Goal: Task Accomplishment & Management: Complete application form

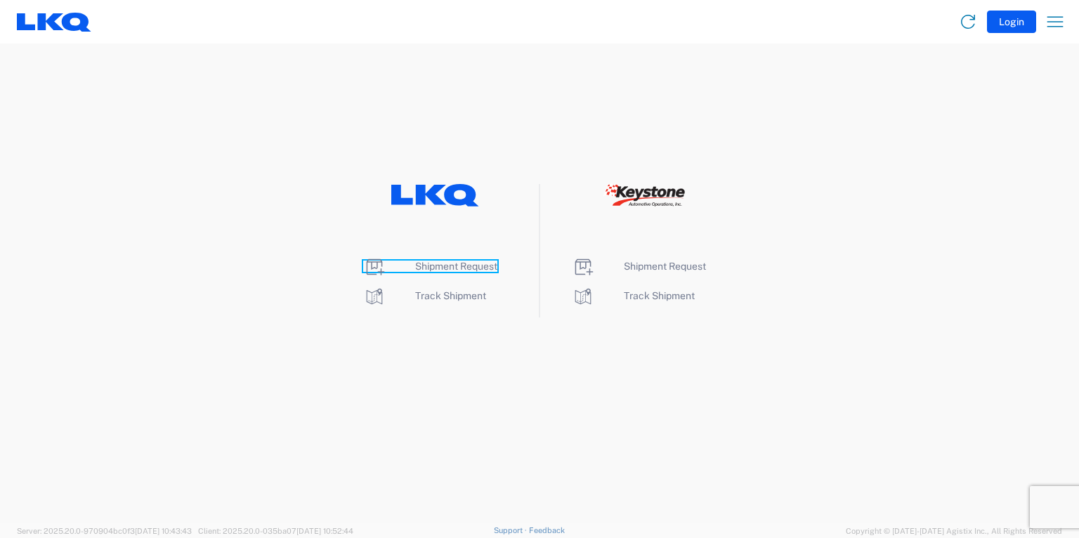
click at [442, 266] on span "Shipment Request" at bounding box center [456, 266] width 82 height 11
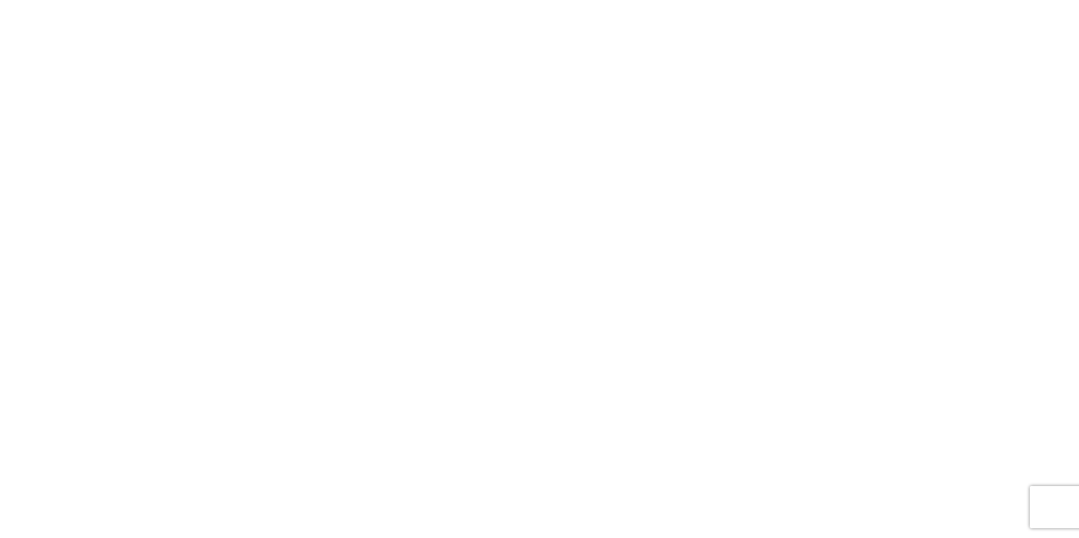
select select "FULL"
select select "LBS"
select select "IN"
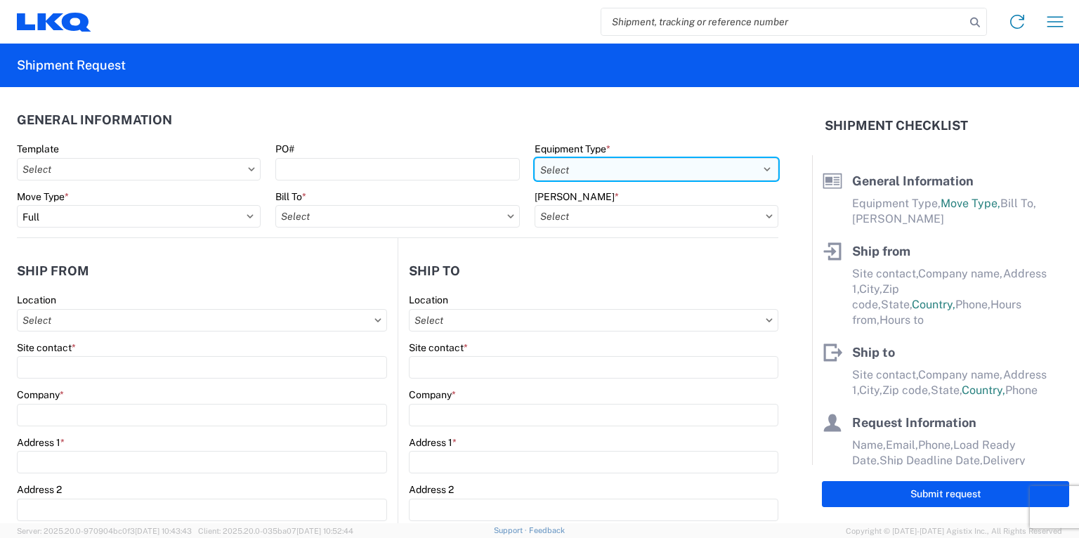
click at [717, 167] on select "Select 53’ Dry Van Flatbed Dropdeck (van) Lowboy (flatbed) Rail" at bounding box center [657, 169] width 244 height 22
select select "STDV"
click at [535, 158] on select "Select 53’ Dry Van Flatbed Dropdeck (van) Lowboy (flatbed) Rail" at bounding box center [657, 169] width 244 height 22
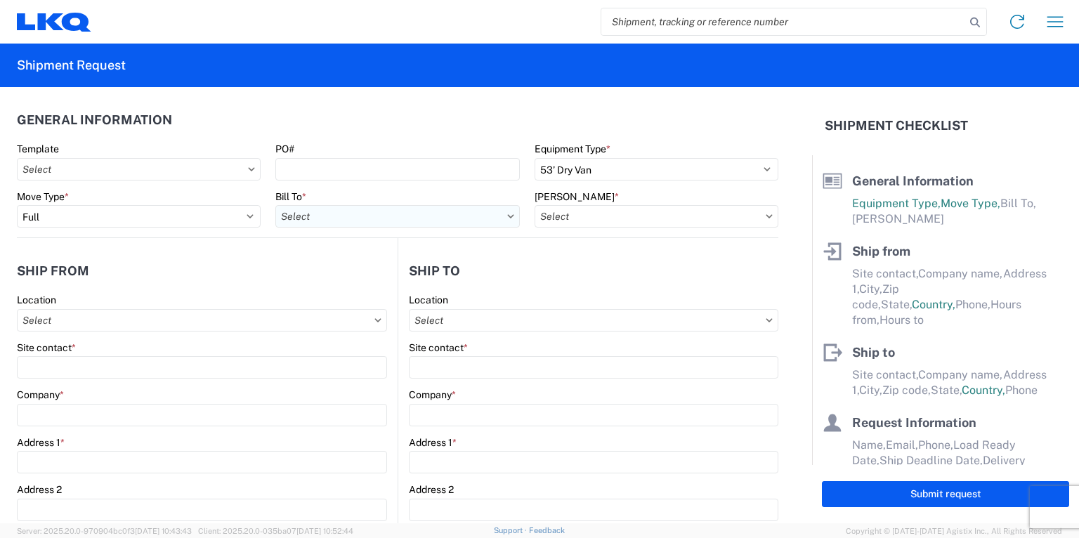
click at [468, 214] on input "text" at bounding box center [397, 216] width 244 height 22
type input "1760"
click at [355, 273] on div "1760 - LKQ Best Core" at bounding box center [399, 279] width 246 height 22
type input "1760 - LKQ Best Core"
click at [679, 222] on input "text" at bounding box center [657, 216] width 244 height 22
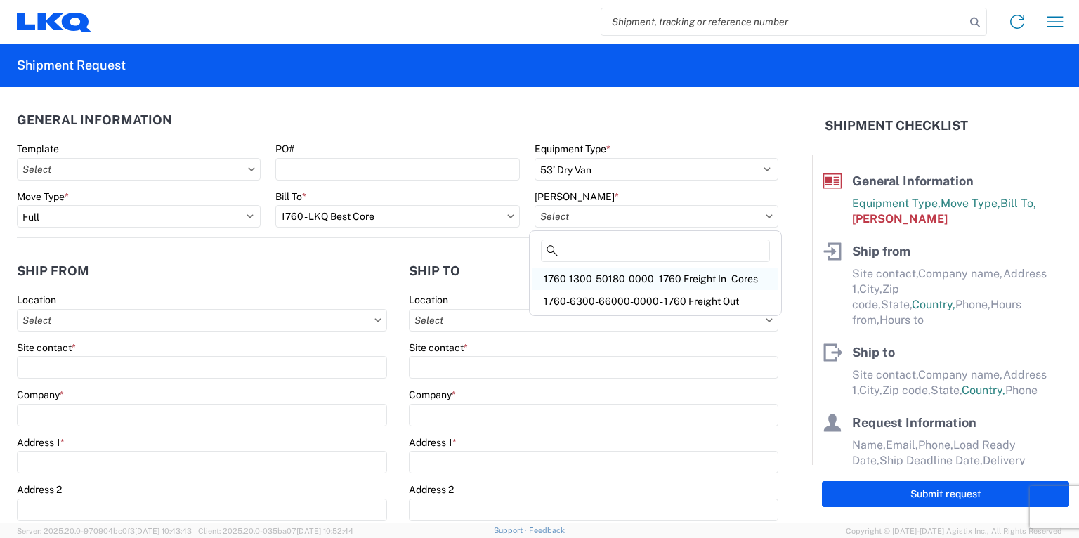
click at [614, 276] on div "1760-1300-50180-0000 - 1760 Freight In - Cores" at bounding box center [656, 279] width 246 height 22
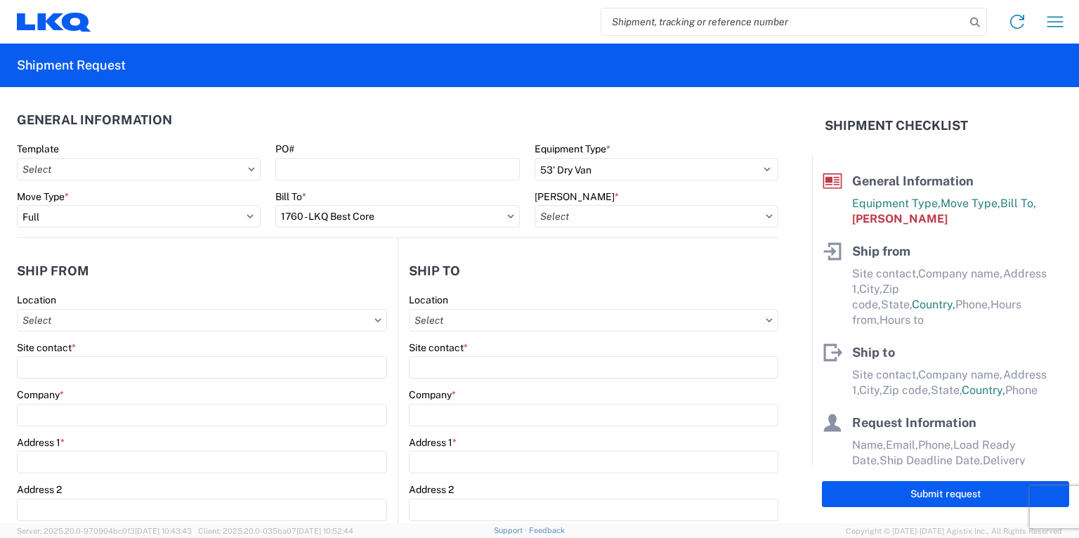
type input "1760-1300-50180-0000 - 1760 Freight In - Cores"
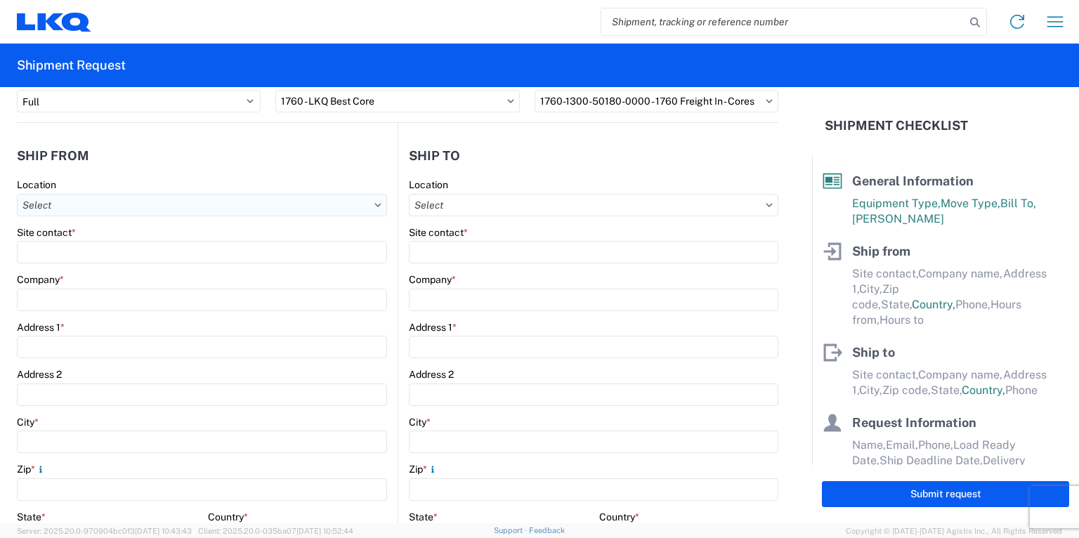
scroll to position [112, 0]
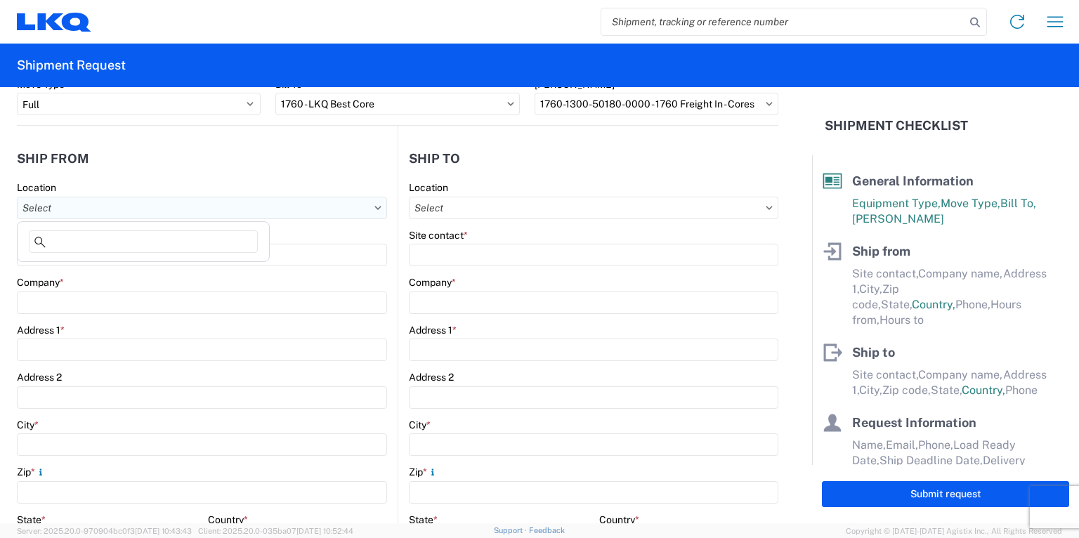
click at [96, 202] on input "text" at bounding box center [202, 208] width 370 height 22
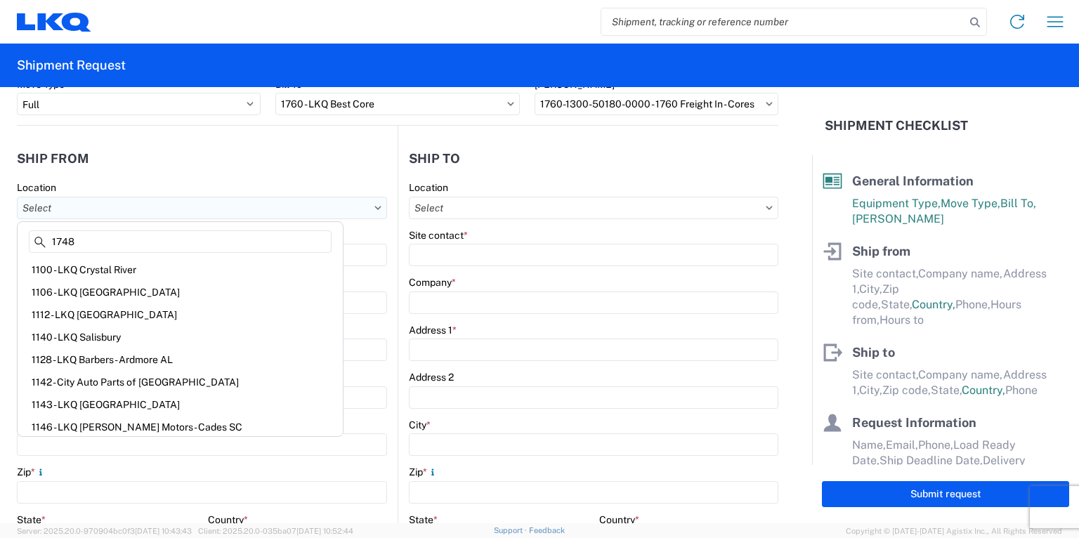
type input "1748"
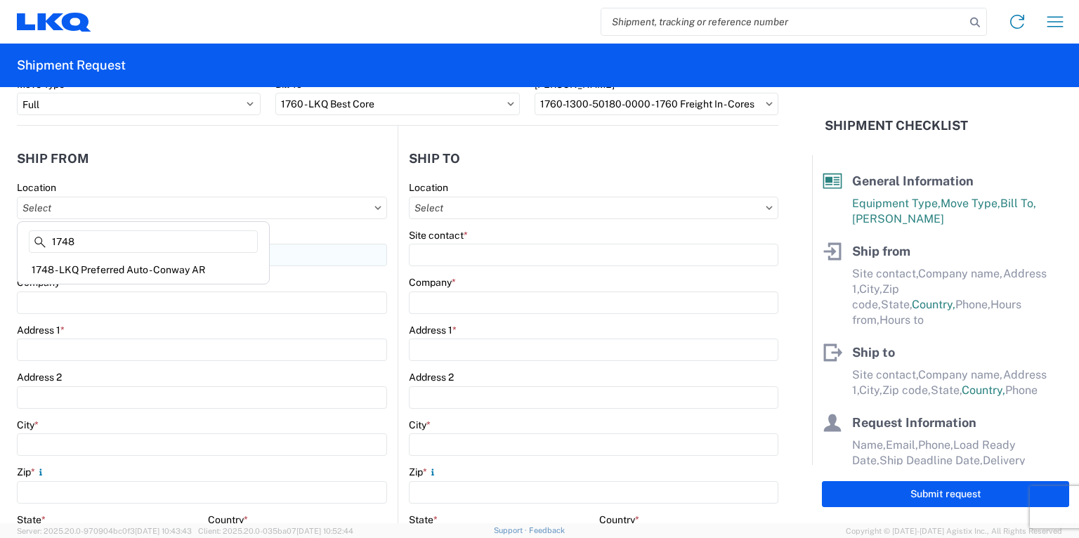
click at [58, 262] on div "1748 - LKQ Preferred Auto - Conway AR" at bounding box center [143, 270] width 246 height 22
type input "1748 - LKQ Preferred Auto - Conway AR"
type input "LKQ Corporation"
type input "650 Simon Street"
type input "Conway"
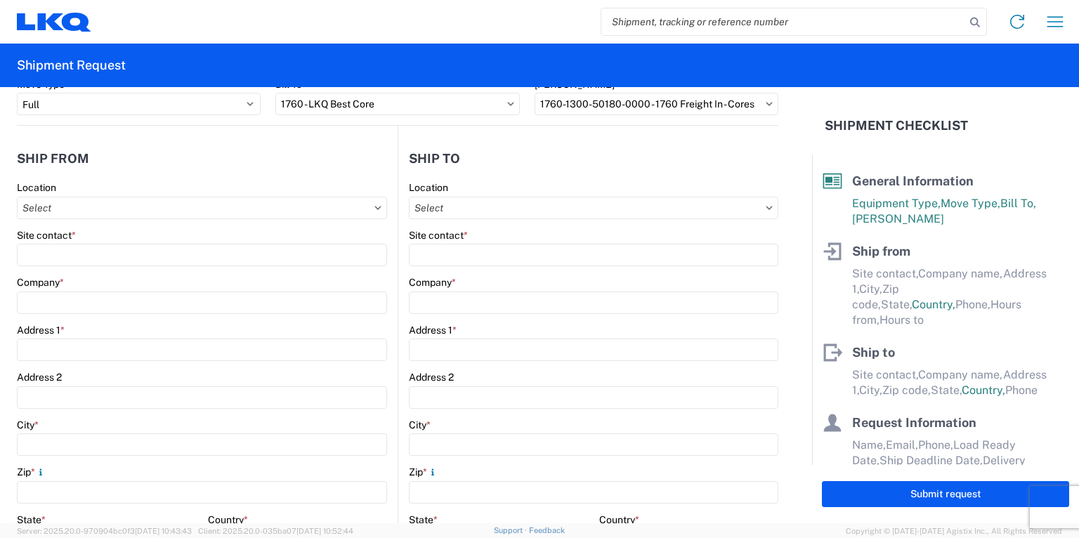
type input "72032"
select select "AR"
select select "US"
type input "08:00"
type input "17:00"
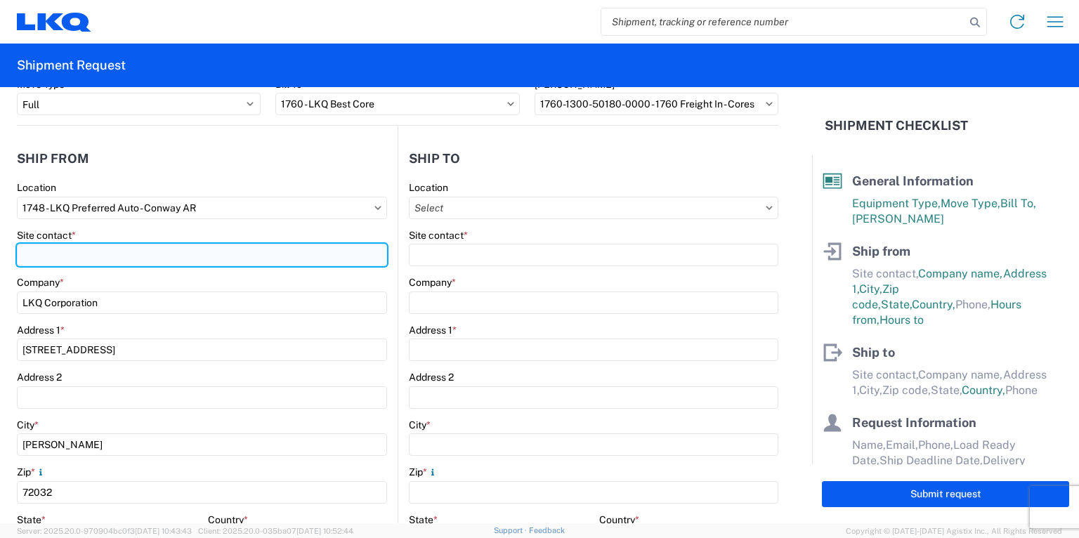
click at [53, 256] on input "Site contact *" at bounding box center [202, 255] width 370 height 22
type input "Todd Mace"
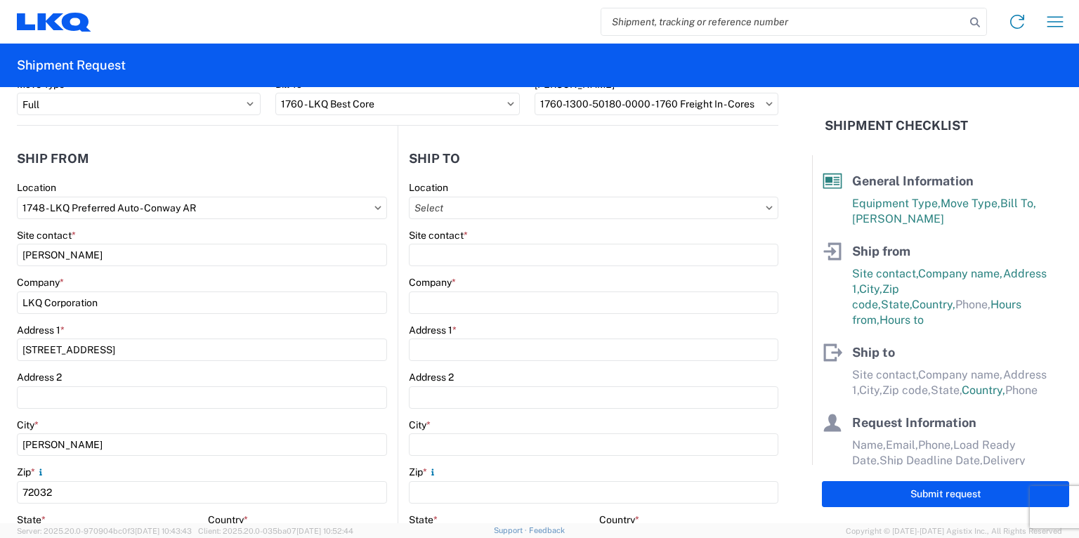
click at [389, 278] on main "1748 Location 1748 - LKQ Preferred Auto - Conway AR Site contact * Todd Mace Co…" at bounding box center [207, 458] width 381 height 554
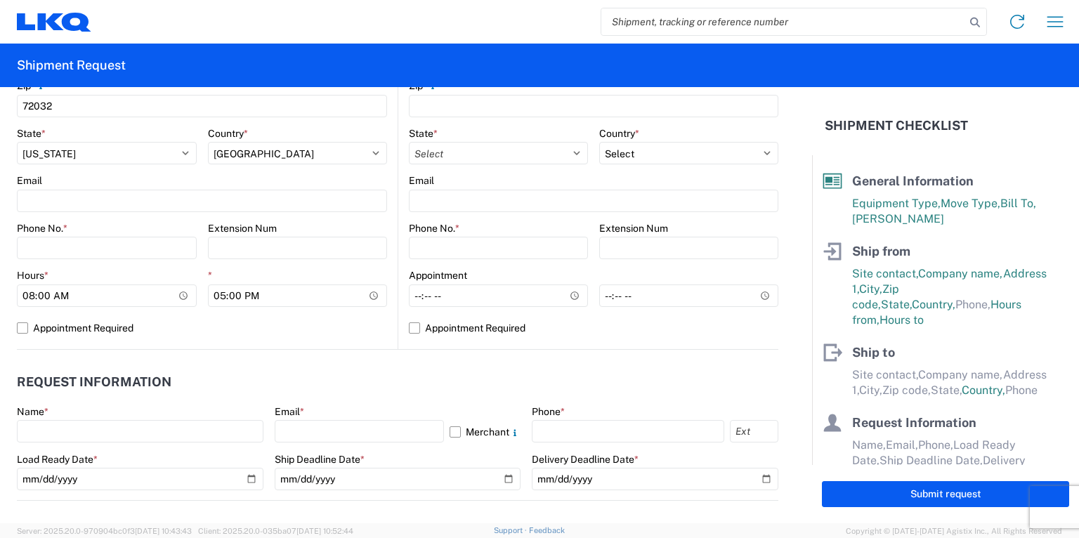
scroll to position [506, 0]
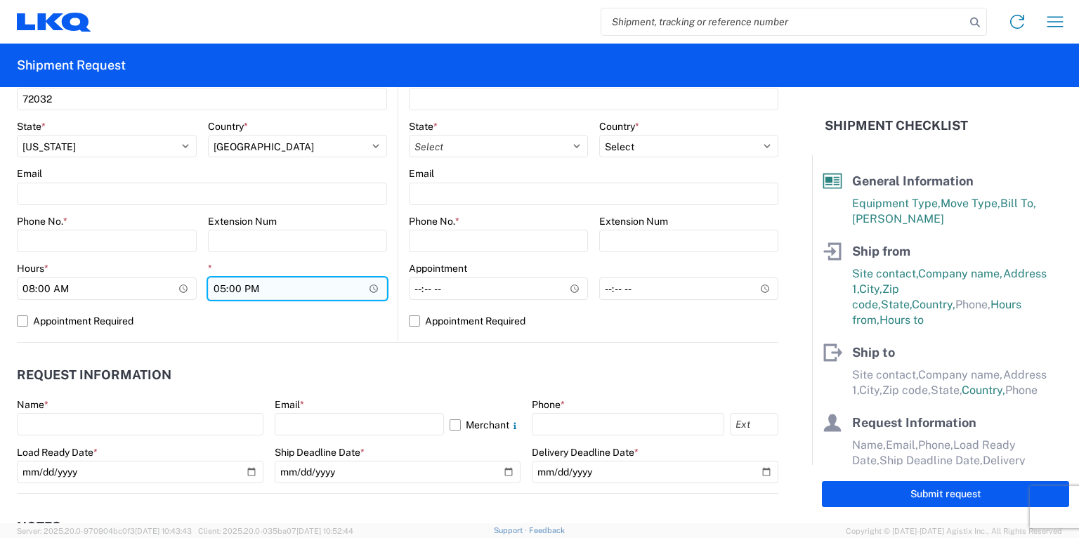
click at [218, 292] on input "17:00" at bounding box center [298, 289] width 180 height 22
type input "16:00"
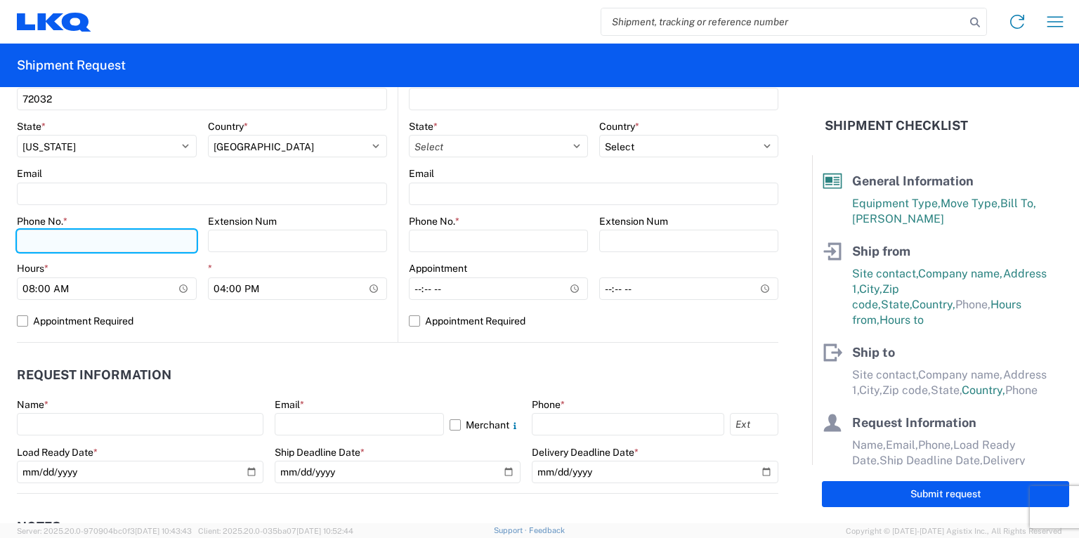
click at [82, 239] on input "Phone No. *" at bounding box center [107, 241] width 180 height 22
type input "5013284223"
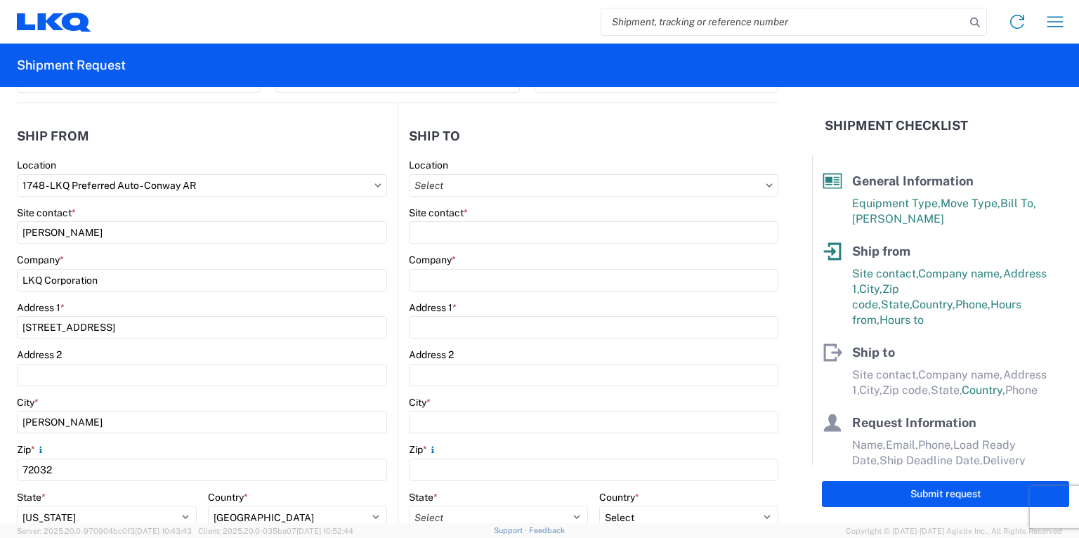
scroll to position [112, 0]
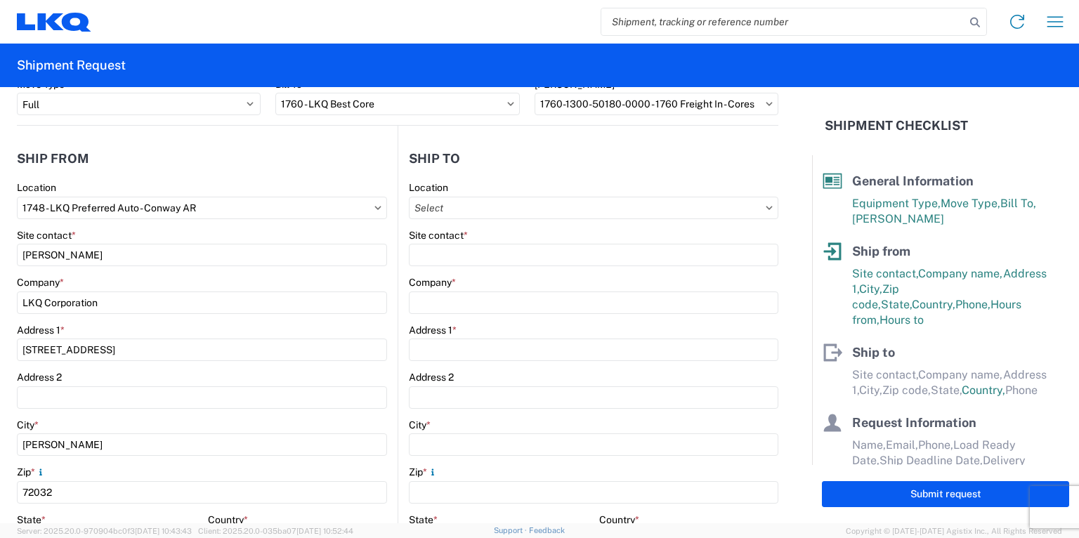
click at [766, 207] on icon at bounding box center [769, 208] width 6 height 4
click at [766, 206] on icon at bounding box center [769, 208] width 7 height 4
click at [443, 211] on input "text" at bounding box center [594, 208] width 370 height 22
click at [443, 240] on input at bounding box center [531, 241] width 229 height 22
type input "1760"
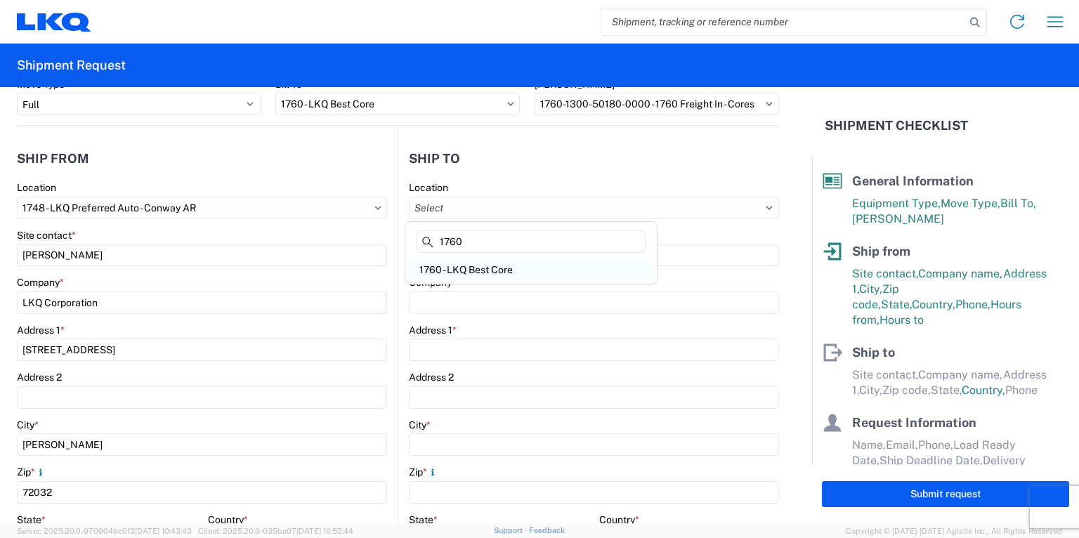
click at [452, 265] on div "1760 - LKQ Best Core" at bounding box center [531, 270] width 246 height 22
type input "1760 - LKQ Best Core"
type input "LKQ Corporation"
type input "1710 W Mount Houston Rd"
type input "Houston"
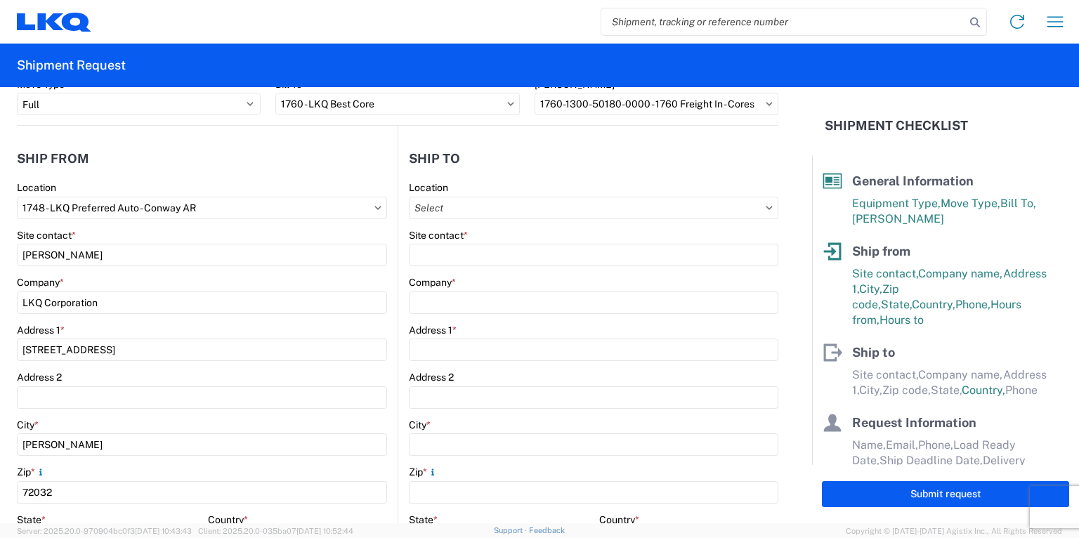
type input "77038"
select select "TX"
select select "US"
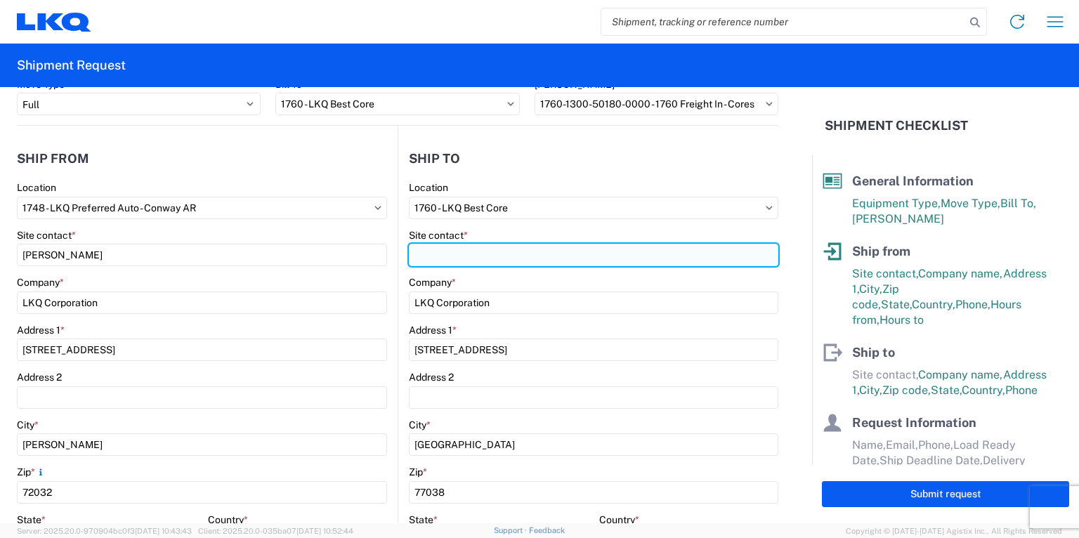
click at [452, 261] on input "Site contact *" at bounding box center [594, 255] width 370 height 22
type input "Chris Millwee"
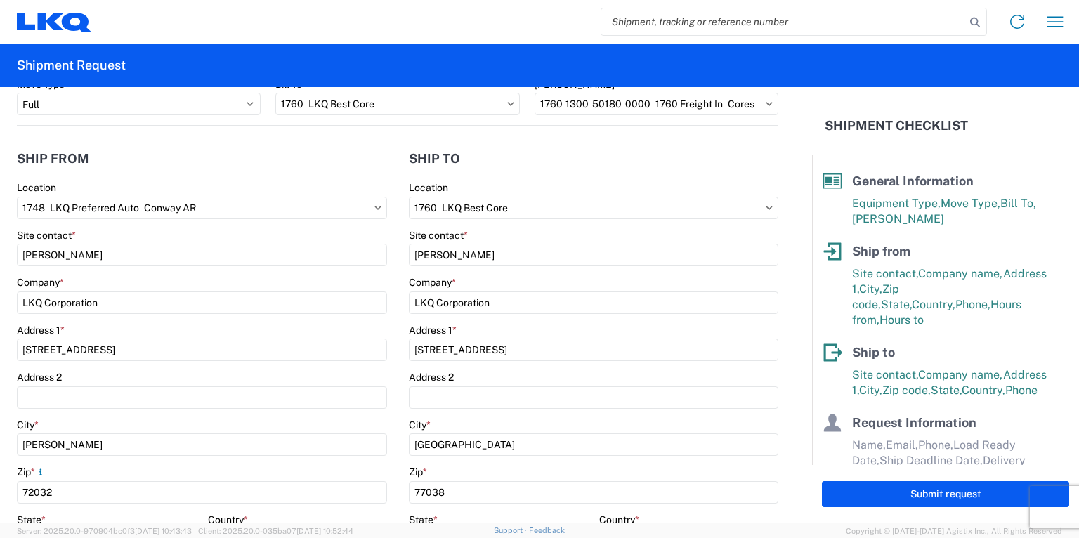
click at [778, 339] on form "General Information Template PO# Equipment Type * Select 53’ Dry Van Flatbed Dr…" at bounding box center [406, 305] width 812 height 436
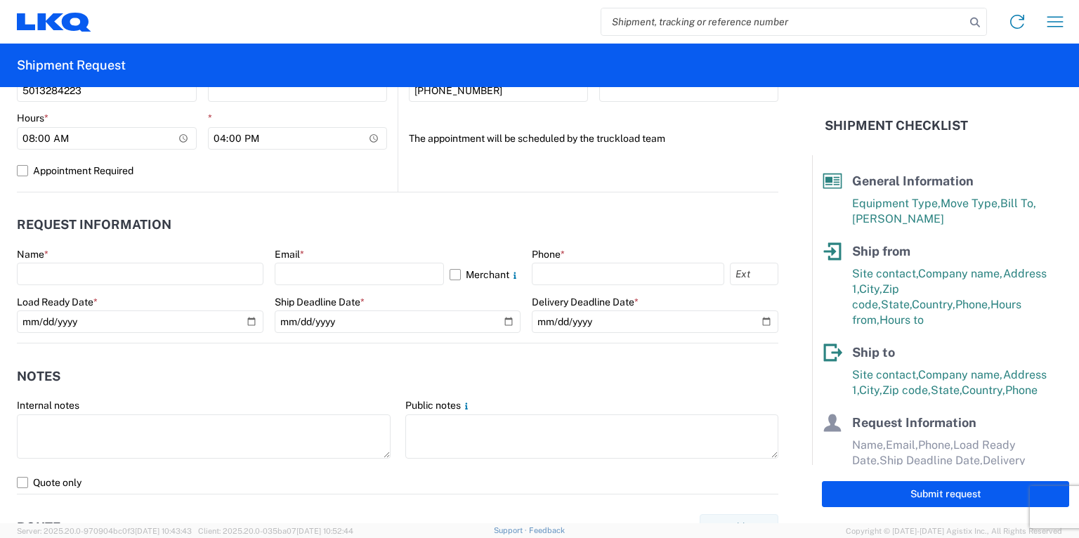
scroll to position [731, 0]
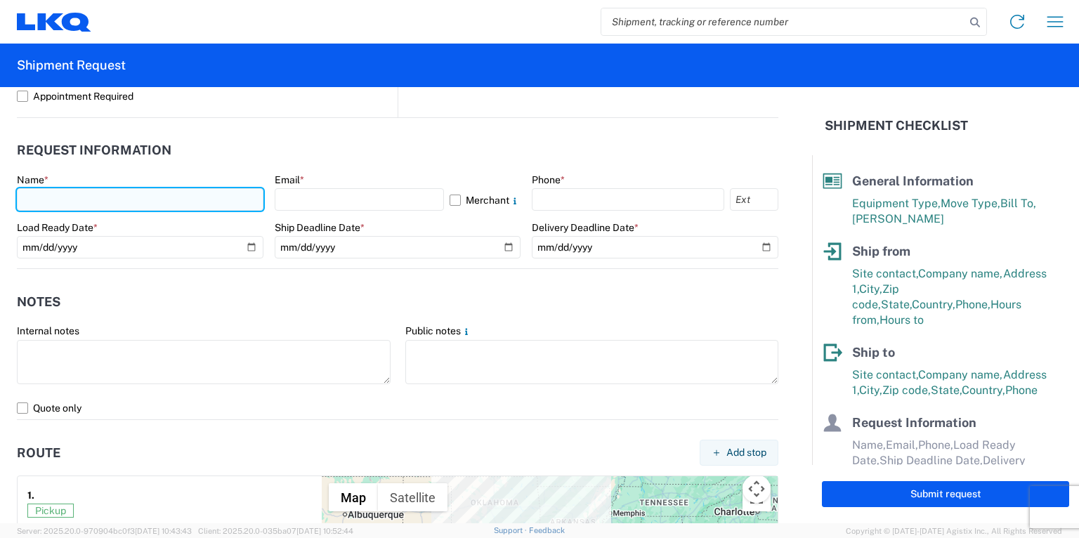
click at [47, 202] on input "text" at bounding box center [140, 199] width 247 height 22
type input "Todd Mace"
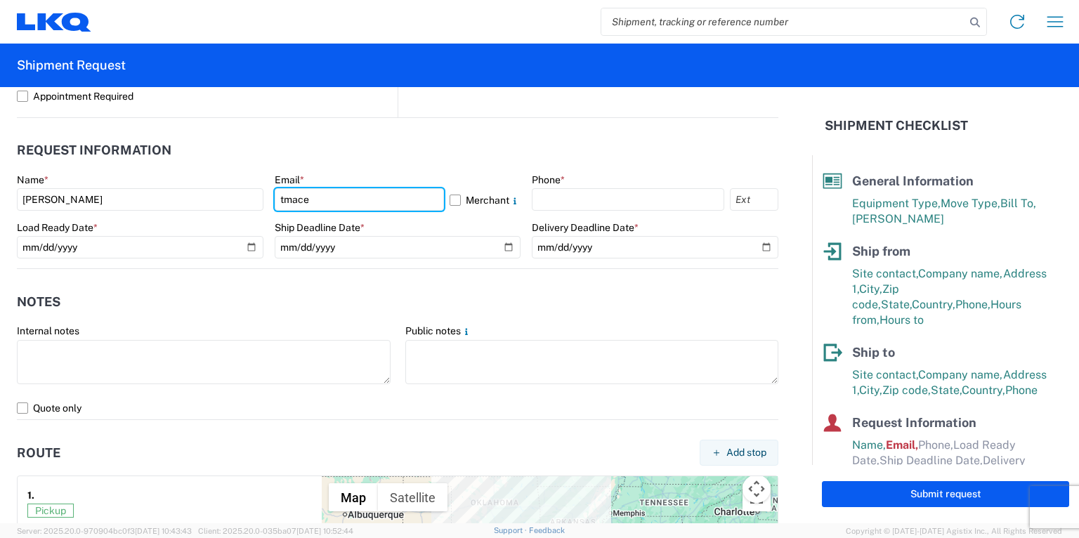
type input "tmace@lkqcorp.com"
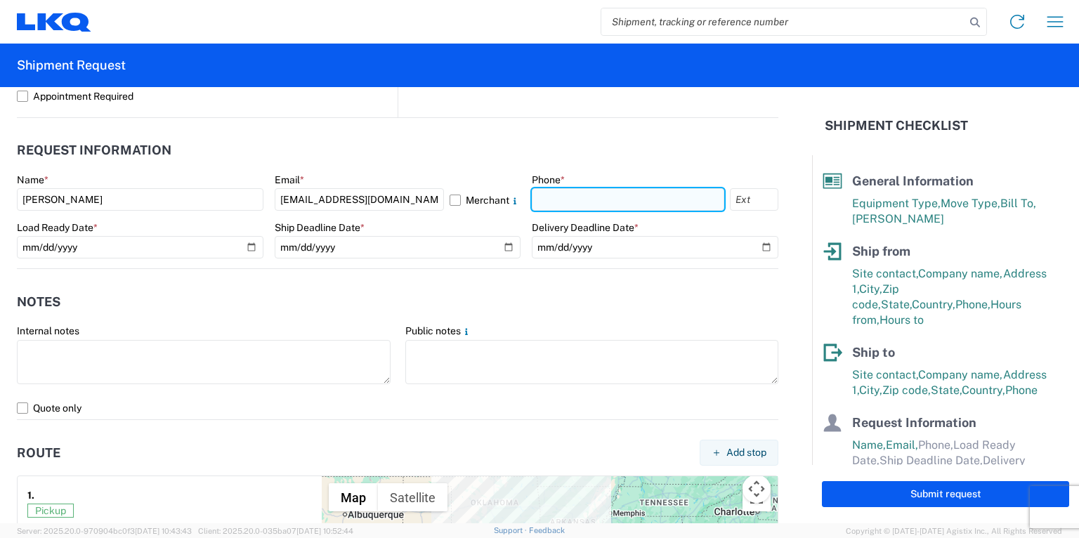
click at [561, 198] on input "text" at bounding box center [628, 199] width 193 height 22
type input "5013284223"
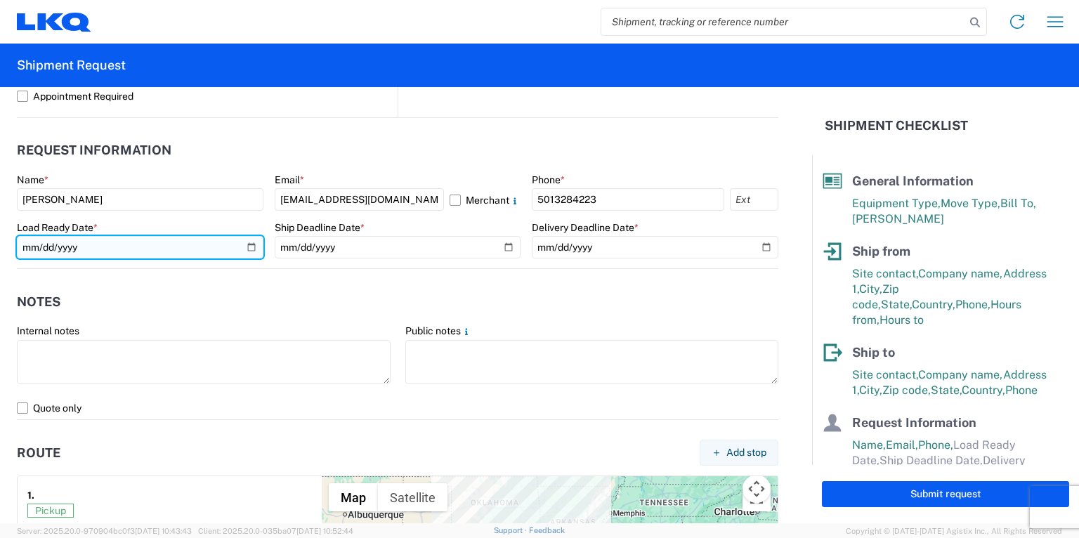
click at [243, 247] on input "date" at bounding box center [140, 247] width 247 height 22
type input "2025-10-06"
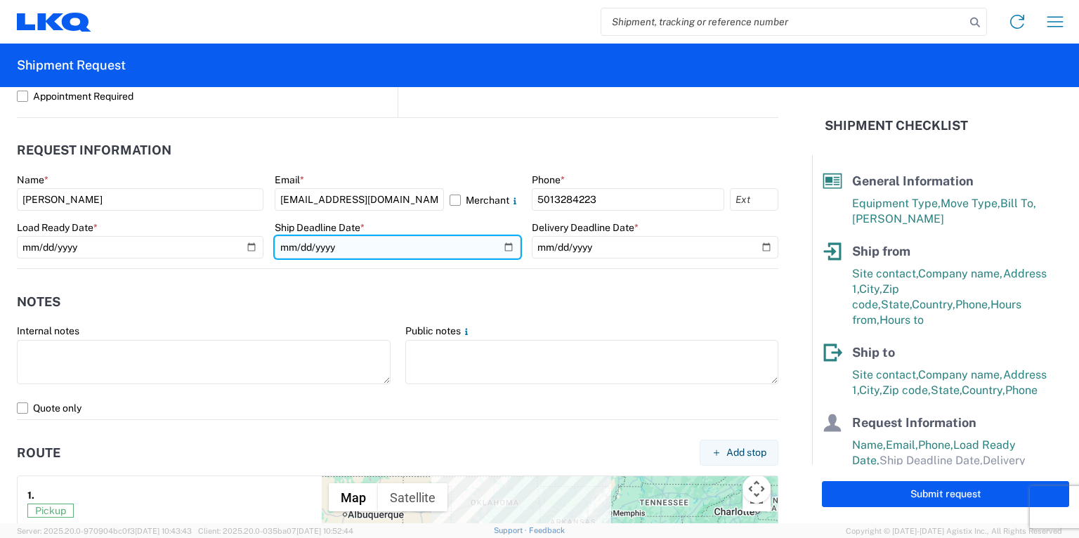
click at [493, 247] on input "date" at bounding box center [398, 247] width 247 height 22
click at [500, 245] on input "date" at bounding box center [398, 247] width 247 height 22
type input "2025-10-09"
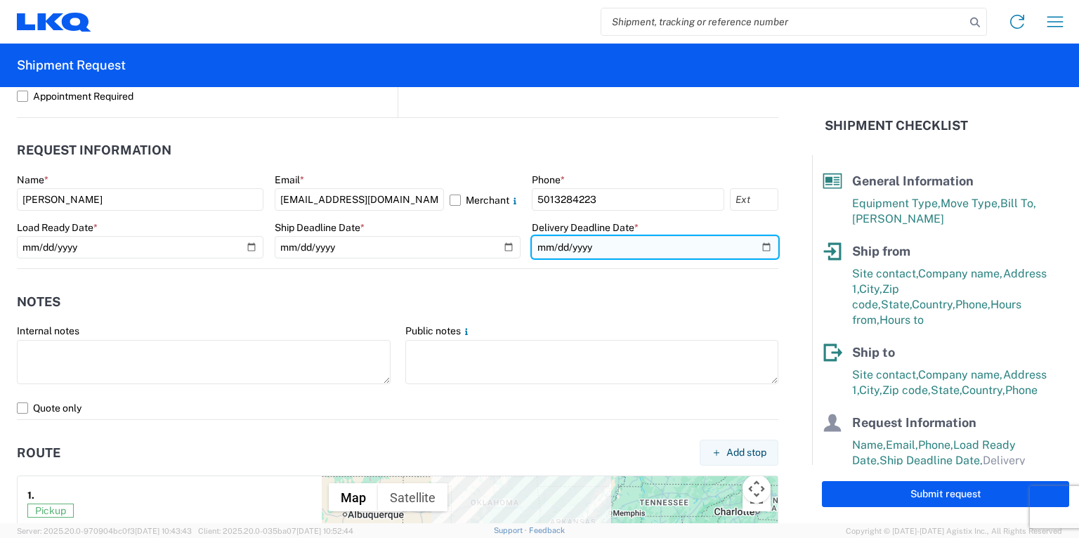
click at [759, 247] on input "date" at bounding box center [655, 247] width 247 height 22
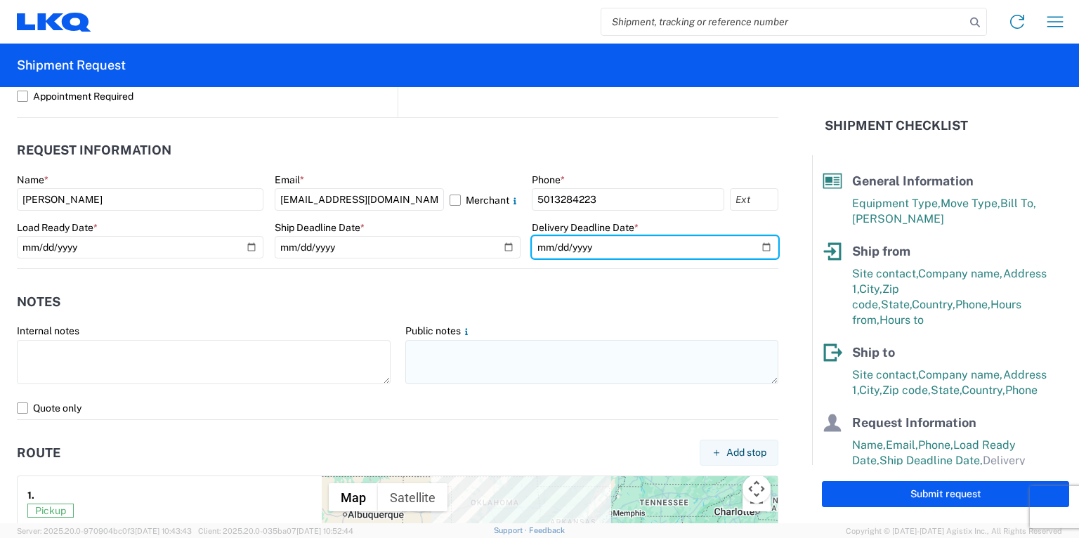
type input "2025-10-10"
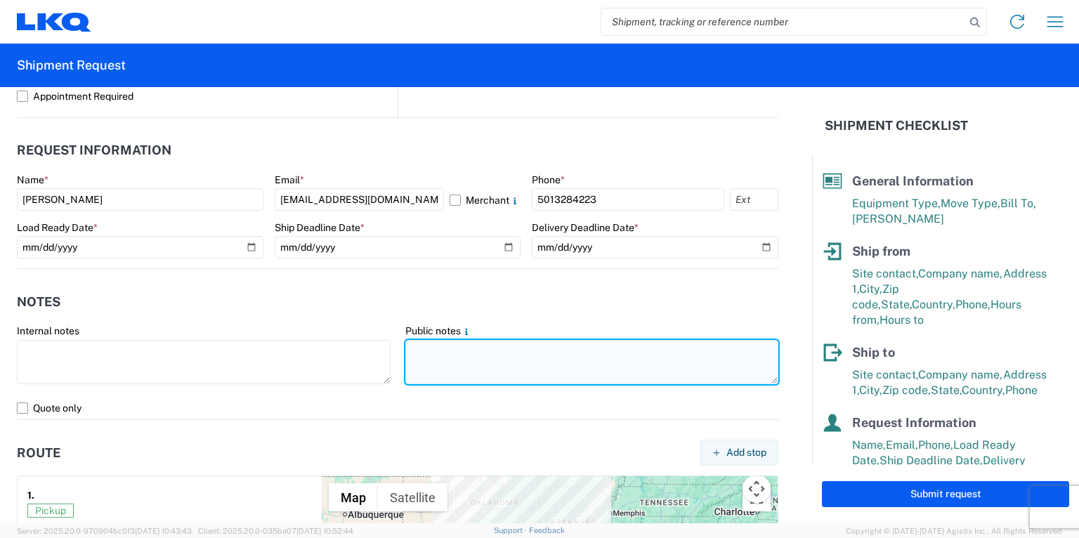
click at [467, 355] on textarea at bounding box center [592, 362] width 374 height 44
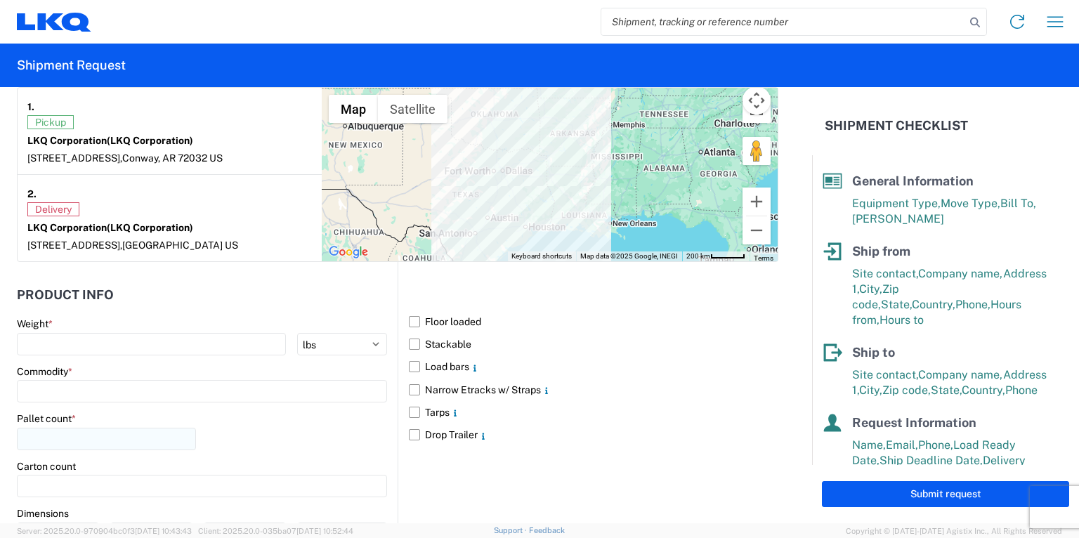
scroll to position [1124, 0]
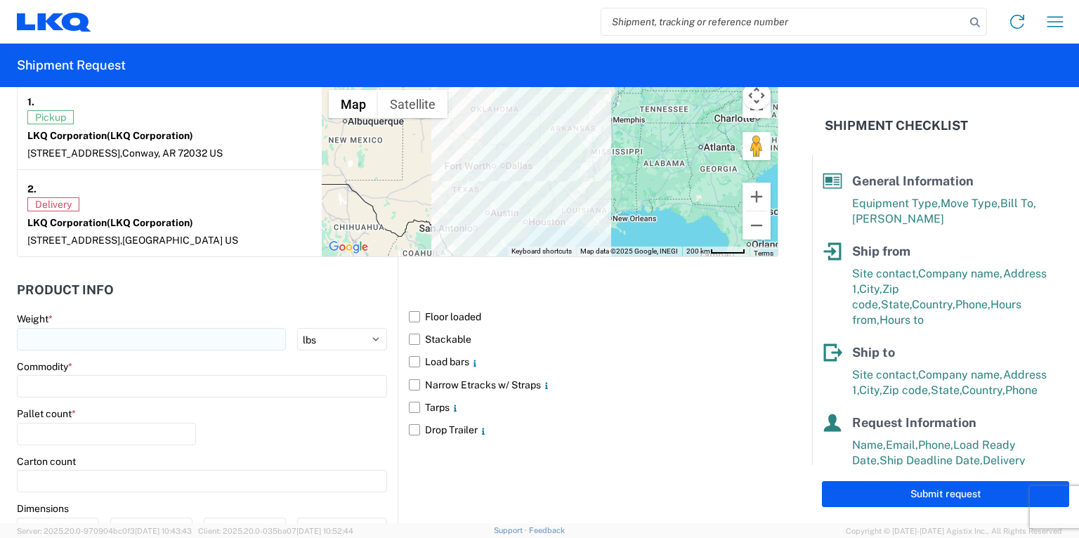
type textarea "open dock,8am-4pm-Mon-Fri"
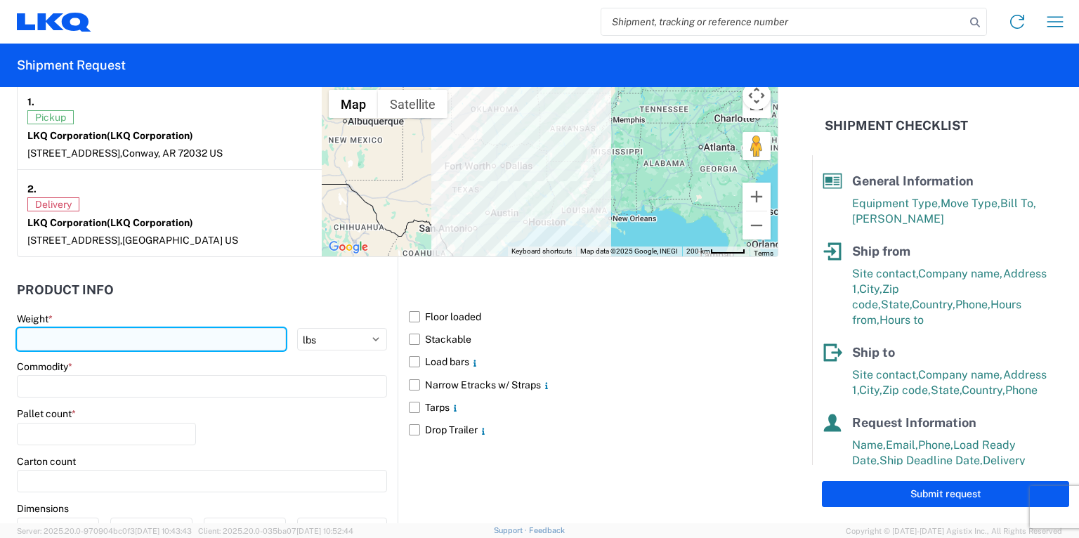
click at [65, 343] on input "number" at bounding box center [151, 339] width 269 height 22
type input "44000"
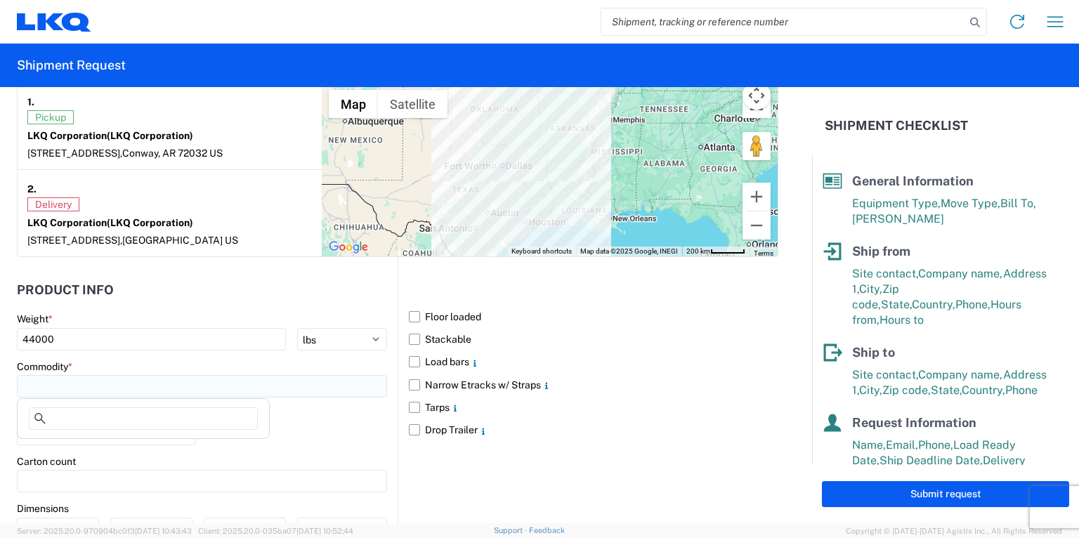
click at [65, 384] on input at bounding box center [202, 386] width 370 height 22
click at [98, 415] on input at bounding box center [143, 418] width 229 height 22
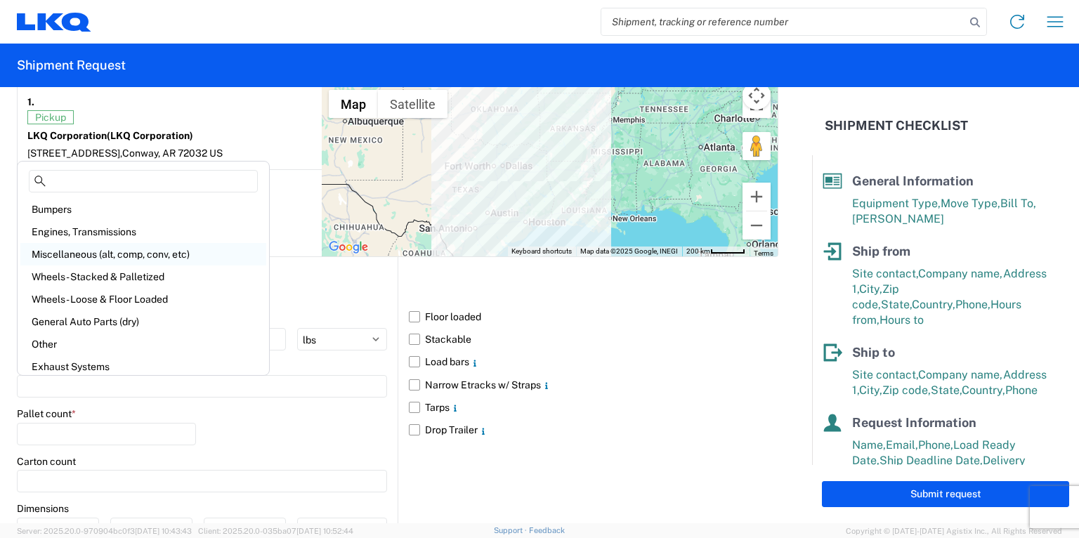
click at [89, 253] on div "Miscellaneous (alt, comp, conv, etc)" at bounding box center [143, 254] width 246 height 22
type input "Miscellaneous (alt, comp, conv, etc)"
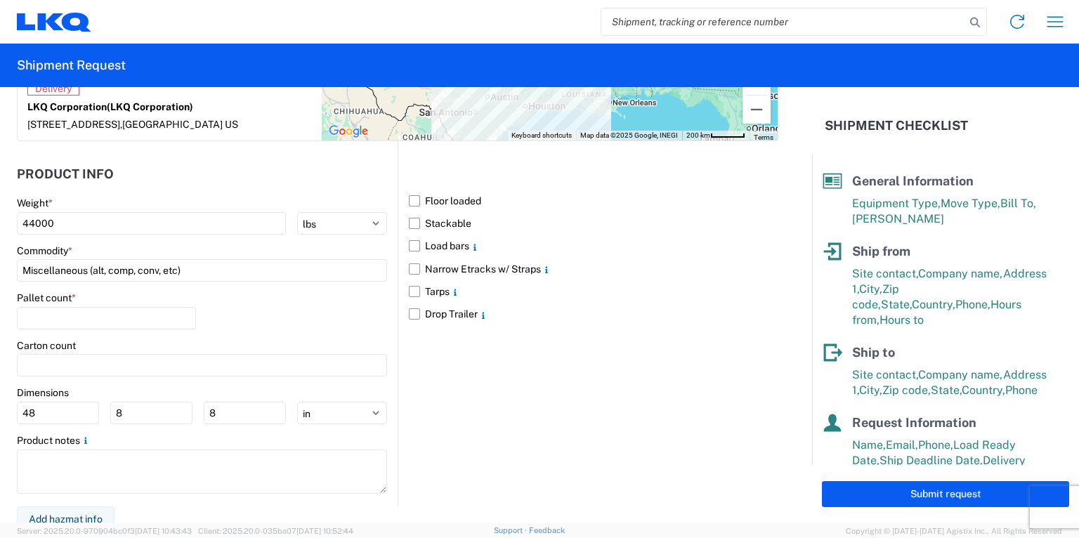
scroll to position [1246, 0]
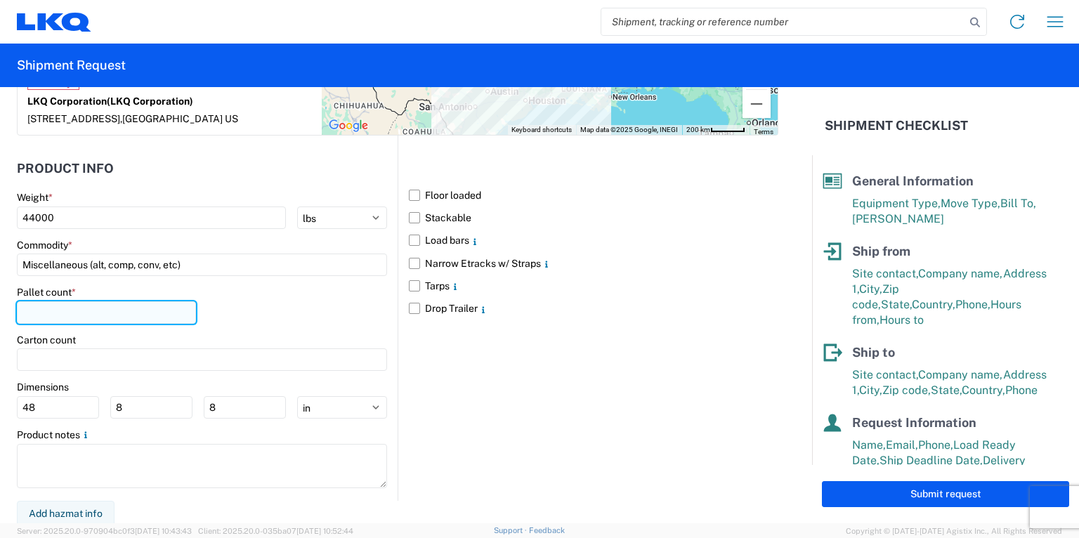
click at [100, 309] on input "number" at bounding box center [106, 312] width 179 height 22
type input "24"
drag, startPoint x: 358, startPoint y: 305, endPoint x: 372, endPoint y: 307, distance: 14.2
click at [359, 305] on div "Pallet count * 24" at bounding box center [202, 310] width 370 height 48
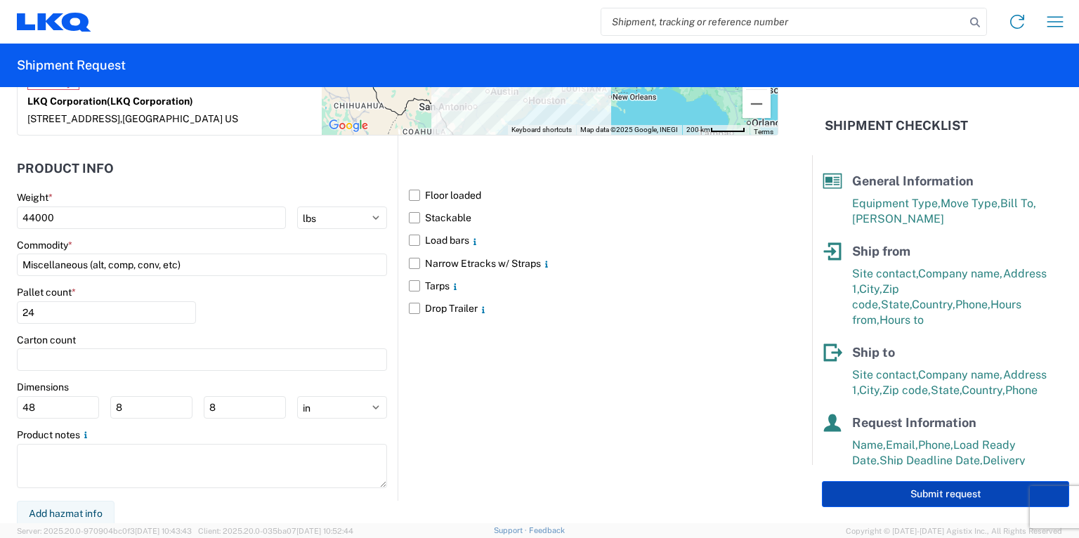
click at [903, 488] on button "Submit request" at bounding box center [945, 494] width 247 height 26
select select "US"
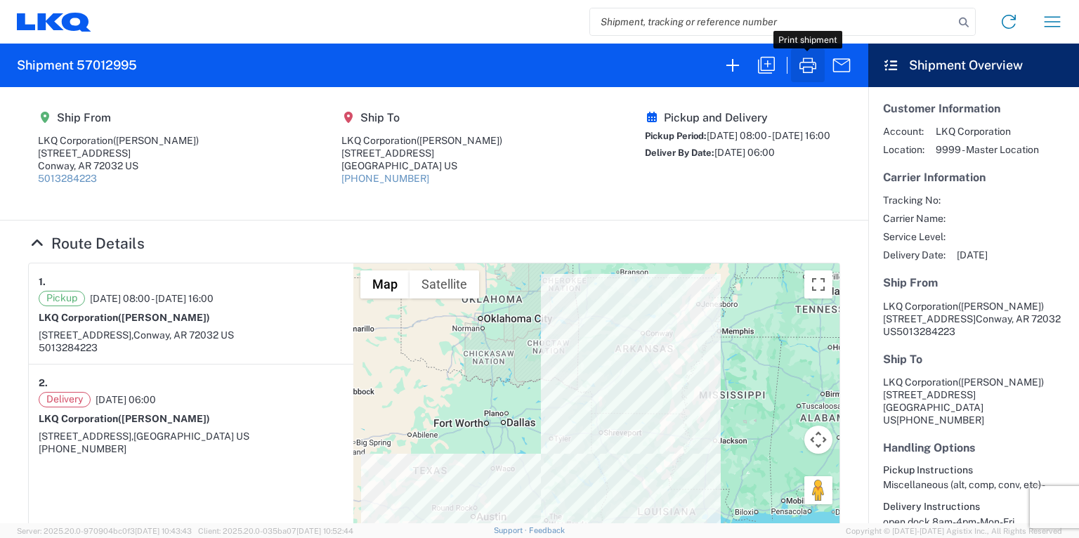
click at [809, 71] on icon "button" at bounding box center [808, 65] width 22 height 22
